Goal: Entertainment & Leisure: Consume media (video, audio)

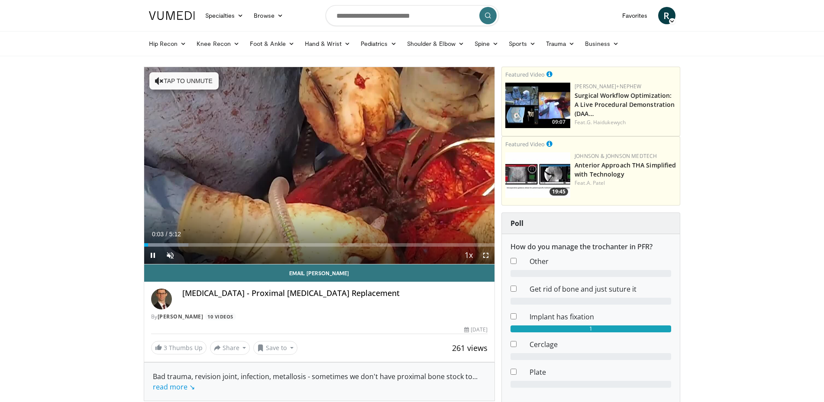
click at [485, 254] on span "Video Player" at bounding box center [485, 255] width 17 height 17
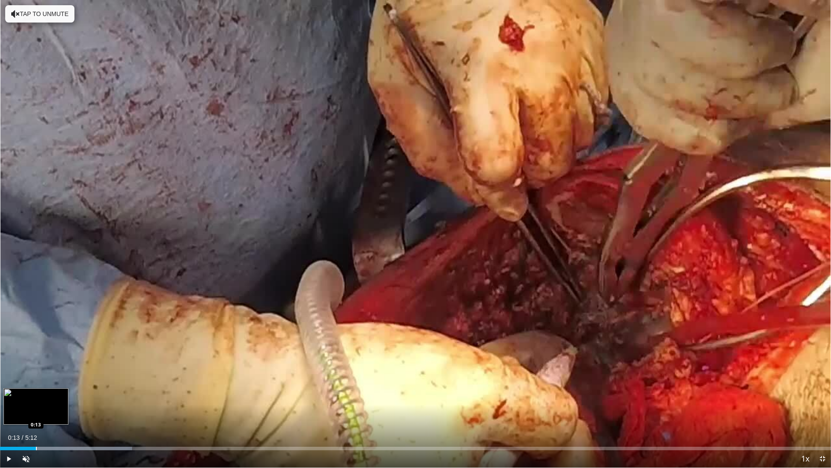
click at [36, 402] on div "Progress Bar" at bounding box center [36, 447] width 1 height 3
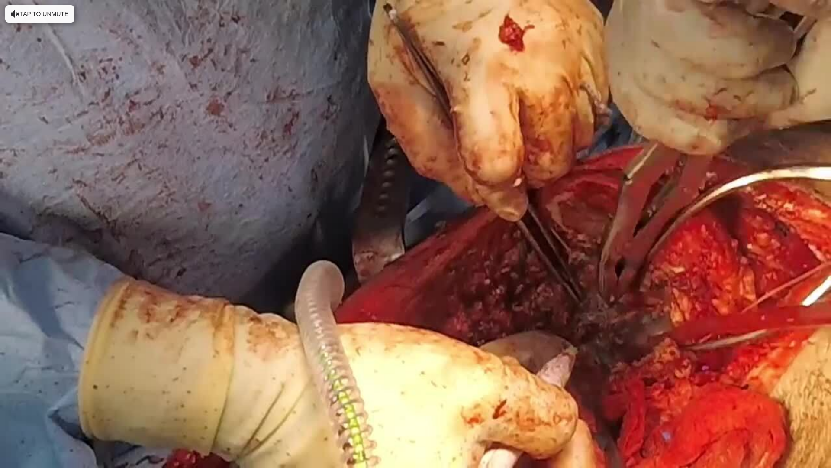
click at [54, 402] on video-js "**********" at bounding box center [415, 234] width 831 height 468
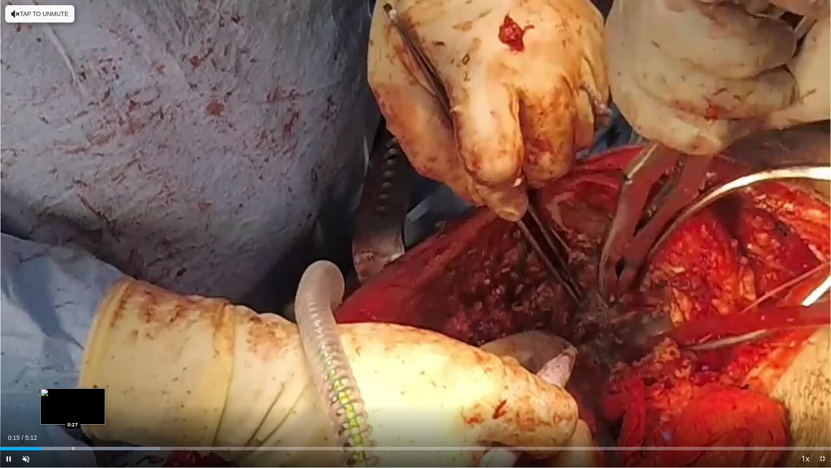
click at [73, 402] on div "Progress Bar" at bounding box center [73, 447] width 1 height 3
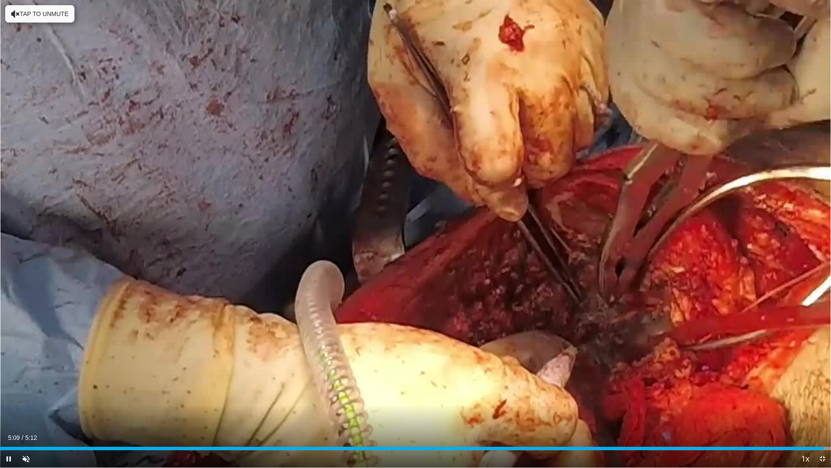
click at [824, 402] on div "10 seconds Tap to unmute" at bounding box center [415, 233] width 831 height 467
click at [822, 402] on span "Video Player" at bounding box center [822, 458] width 17 height 17
